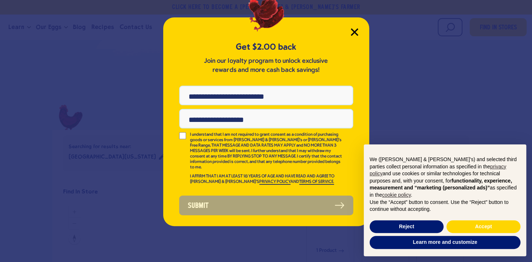
click at [350, 31] on icon "Close Modal" at bounding box center [354, 32] width 8 height 8
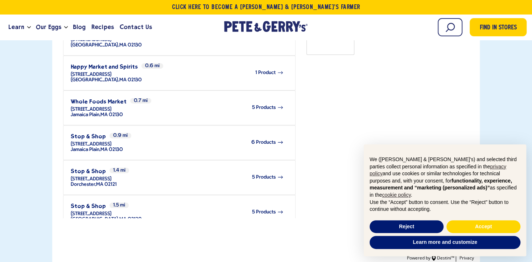
scroll to position [399, 0]
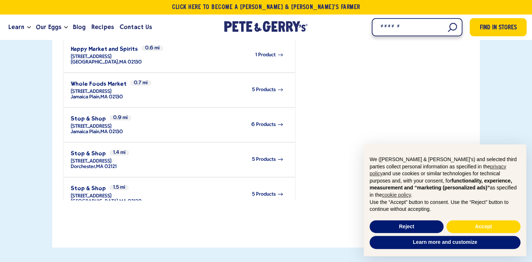
click at [454, 25] on input "Search" at bounding box center [417, 27] width 91 height 18
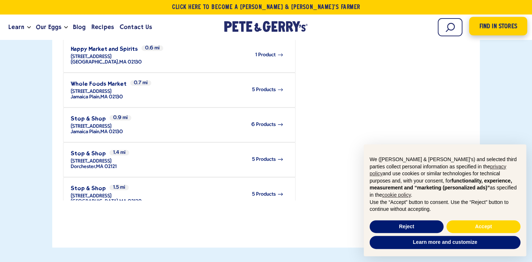
click at [478, 25] on link "Find in Stores" at bounding box center [498, 26] width 58 height 18
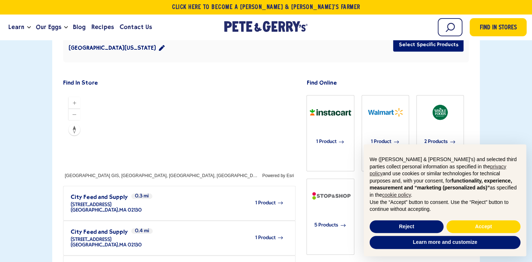
scroll to position [109, 0]
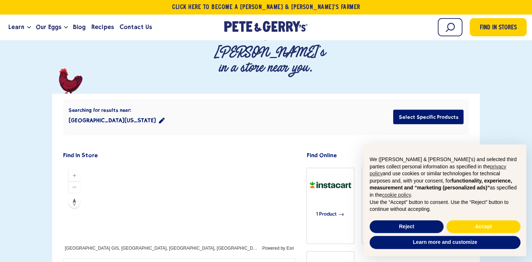
click at [158, 186] on div at bounding box center [179, 207] width 233 height 87
click at [157, 164] on div at bounding box center [179, 207] width 233 height 87
click at [150, 164] on div at bounding box center [179, 207] width 233 height 87
click at [136, 164] on div at bounding box center [179, 207] width 233 height 87
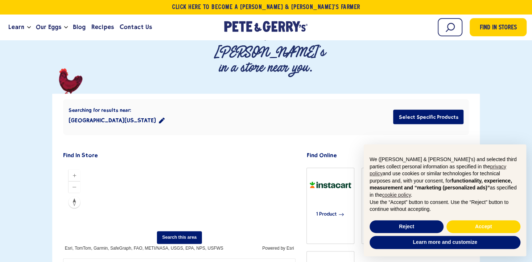
click at [193, 164] on div at bounding box center [179, 207] width 233 height 87
click at [199, 164] on div at bounding box center [179, 207] width 233 height 87
click at [176, 231] on button "Search this area" at bounding box center [179, 237] width 45 height 13
click at [232, 164] on div at bounding box center [179, 207] width 233 height 87
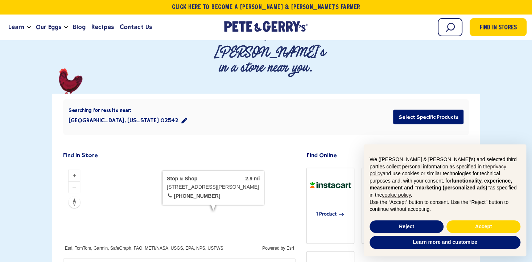
drag, startPoint x: 203, startPoint y: 220, endPoint x: 203, endPoint y: 210, distance: 10.2
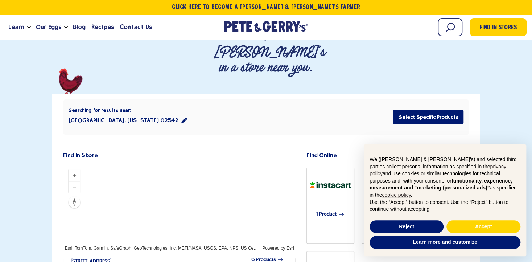
scroll to position [410, 0]
